Goal: Task Accomplishment & Management: Manage account settings

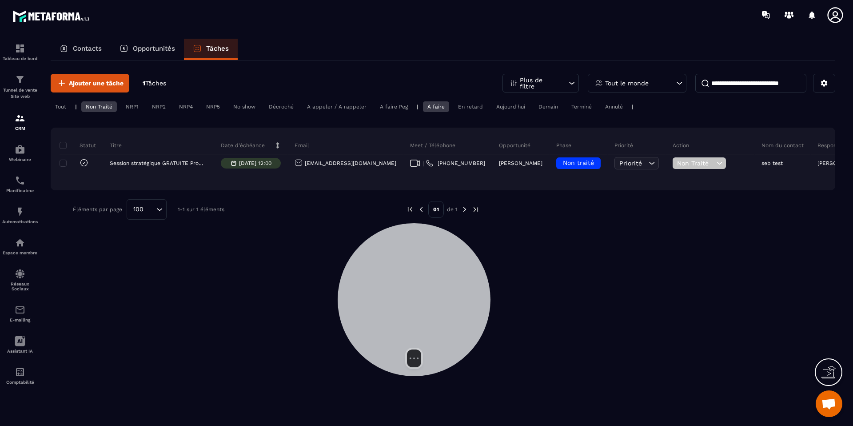
drag, startPoint x: 575, startPoint y: 79, endPoint x: 424, endPoint y: 272, distance: 245.7
click at [381, 294] on div at bounding box center [414, 299] width 153 height 153
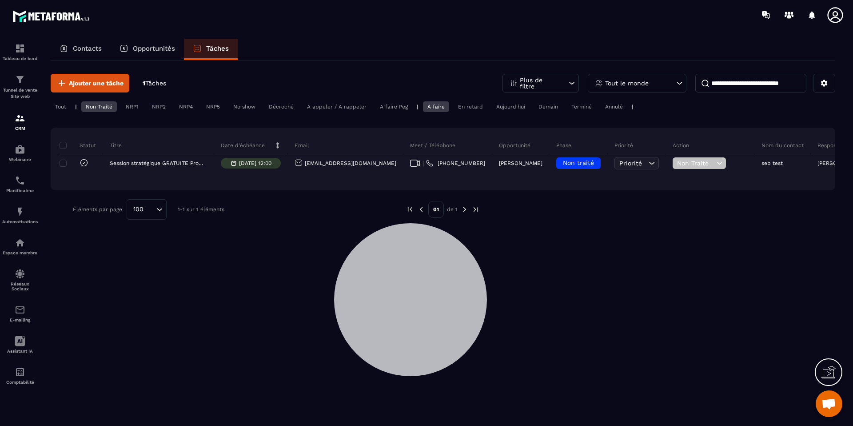
drag, startPoint x: 624, startPoint y: 182, endPoint x: 628, endPoint y: 173, distance: 9.8
click at [625, 182] on div "Statut Titre Date d’échéance Email Meet / Téléphone Opportunité Phase Priorité …" at bounding box center [443, 159] width 785 height 63
click at [825, 83] on icon at bounding box center [825, 83] width 8 height 8
click at [801, 106] on p "Changer les colonnes" at bounding box center [793, 103] width 76 height 14
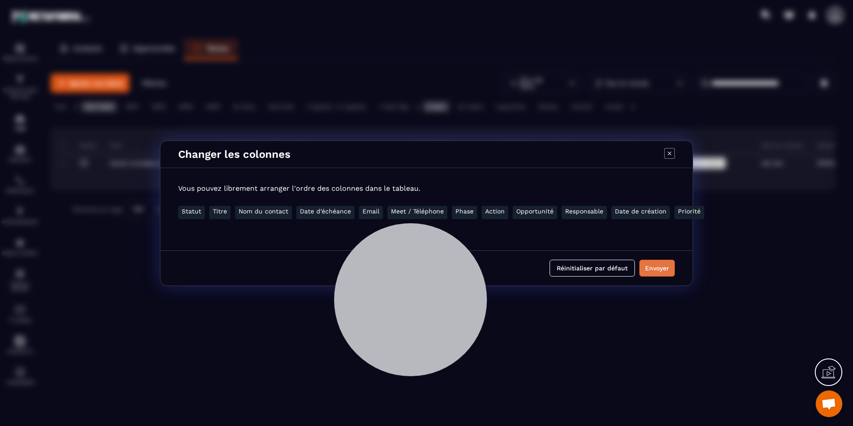
click at [653, 265] on button "Envoyer" at bounding box center [658, 268] width 36 height 17
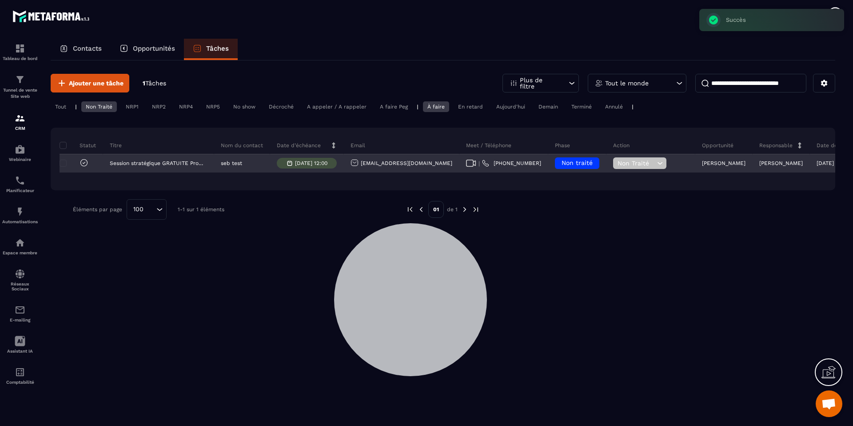
click at [562, 165] on span "Non traité" at bounding box center [577, 162] width 31 height 7
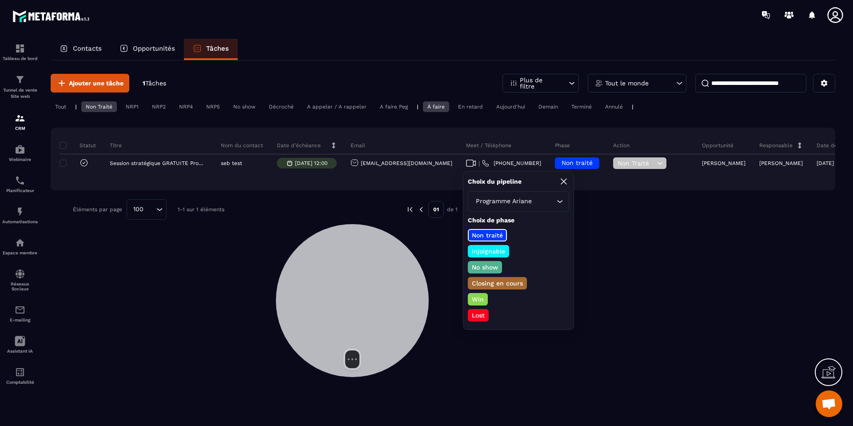
drag, startPoint x: 408, startPoint y: 273, endPoint x: 278, endPoint y: 268, distance: 129.9
click at [276, 268] on div at bounding box center [352, 300] width 153 height 153
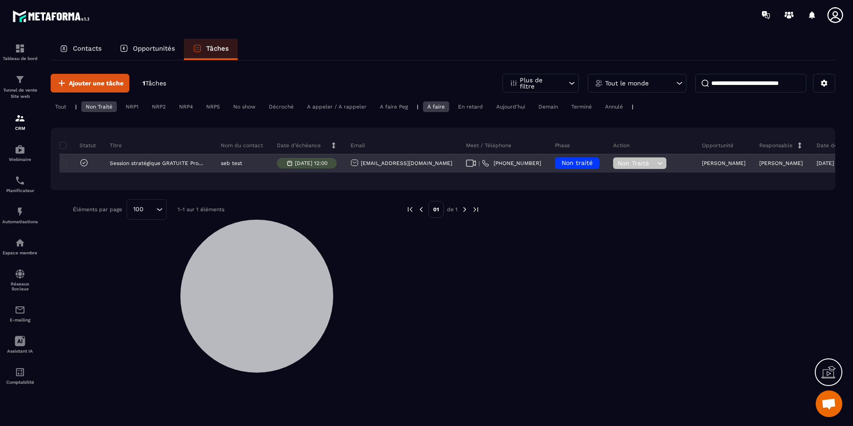
click at [562, 160] on span "Non traité" at bounding box center [577, 162] width 31 height 7
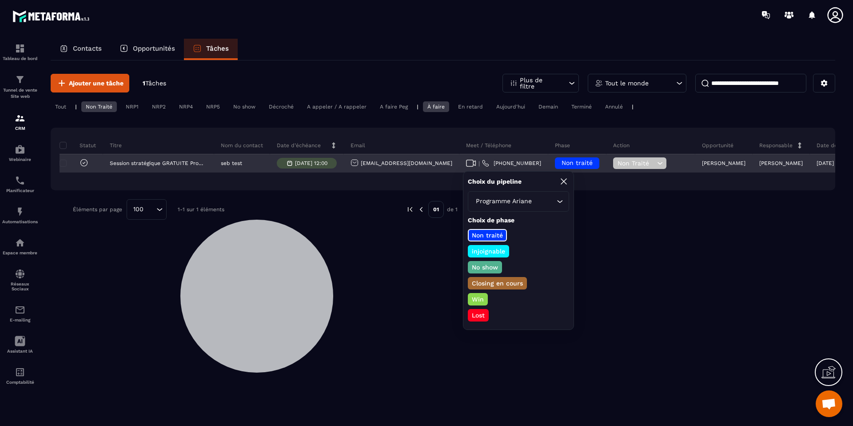
click at [618, 160] on span "Non Traité" at bounding box center [636, 163] width 37 height 7
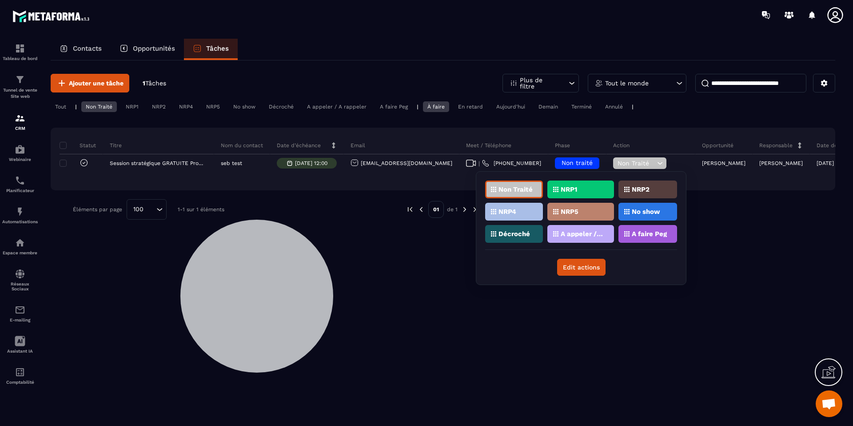
click at [417, 274] on div "Ajouter une tâche 1 Tâches Plus de filtre Tout le monde Tout | Non Traité NRP1 …" at bounding box center [443, 242] width 785 height 364
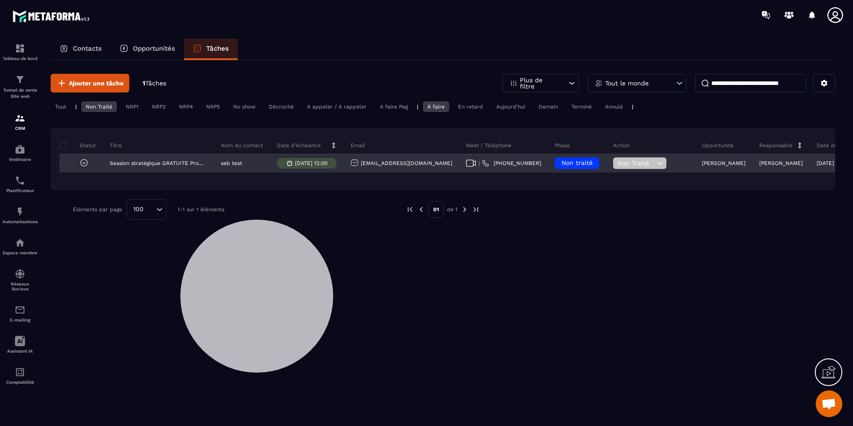
click at [562, 161] on span "Non traité" at bounding box center [577, 162] width 31 height 7
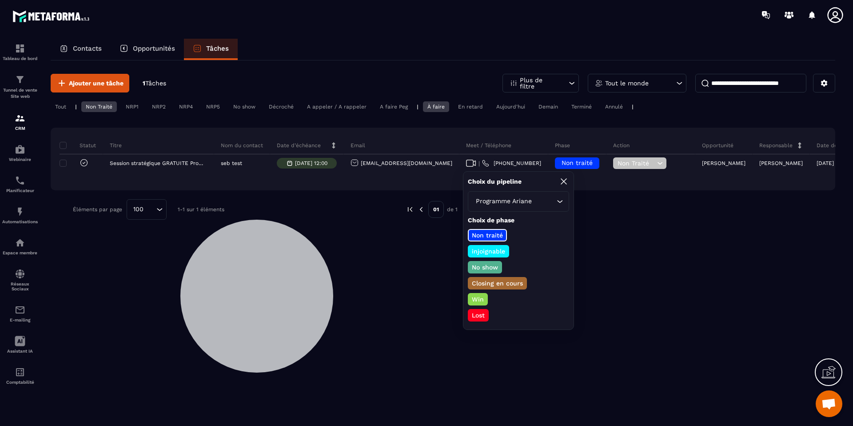
click at [499, 254] on p "injoignable" at bounding box center [489, 251] width 36 height 9
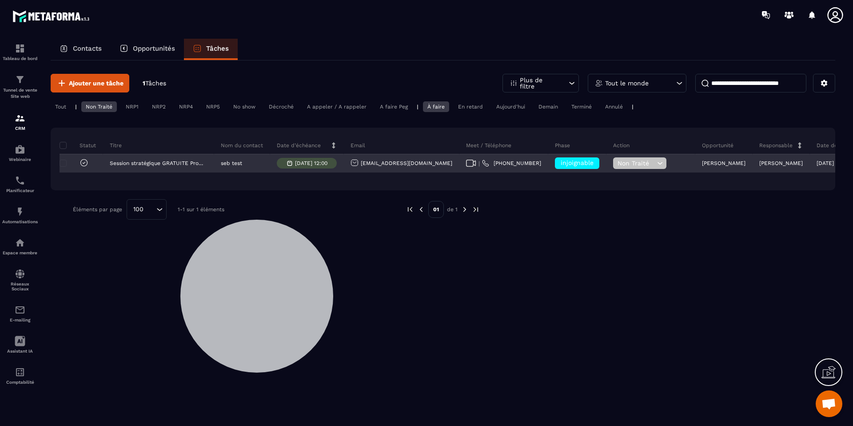
click at [656, 164] on icon at bounding box center [660, 163] width 8 height 9
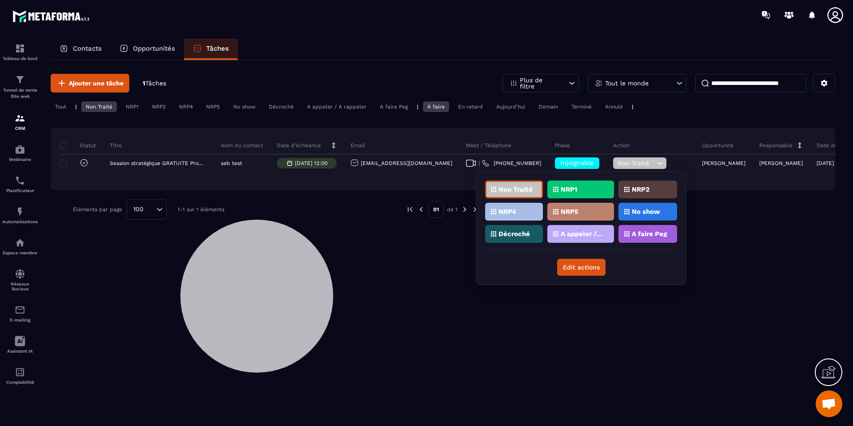
click at [592, 188] on div "NRP1" at bounding box center [581, 189] width 67 height 18
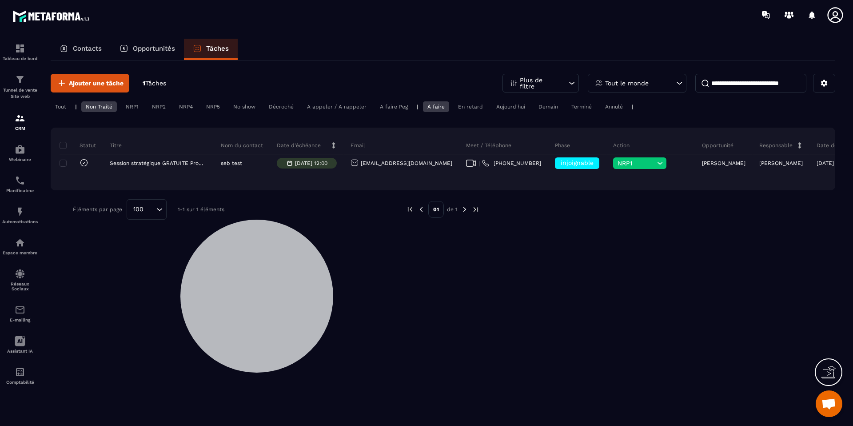
click at [152, 52] on p "Opportunités" at bounding box center [154, 48] width 42 height 8
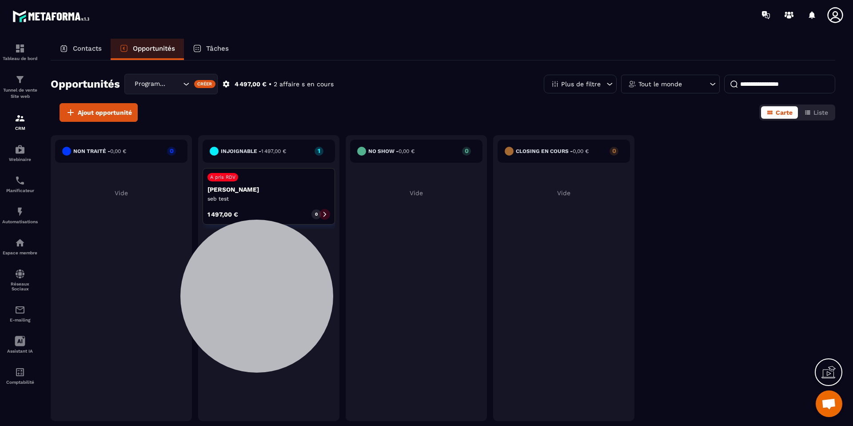
click at [215, 50] on p "Tâches" at bounding box center [217, 48] width 23 height 8
